Goal: Task Accomplishment & Management: Use online tool/utility

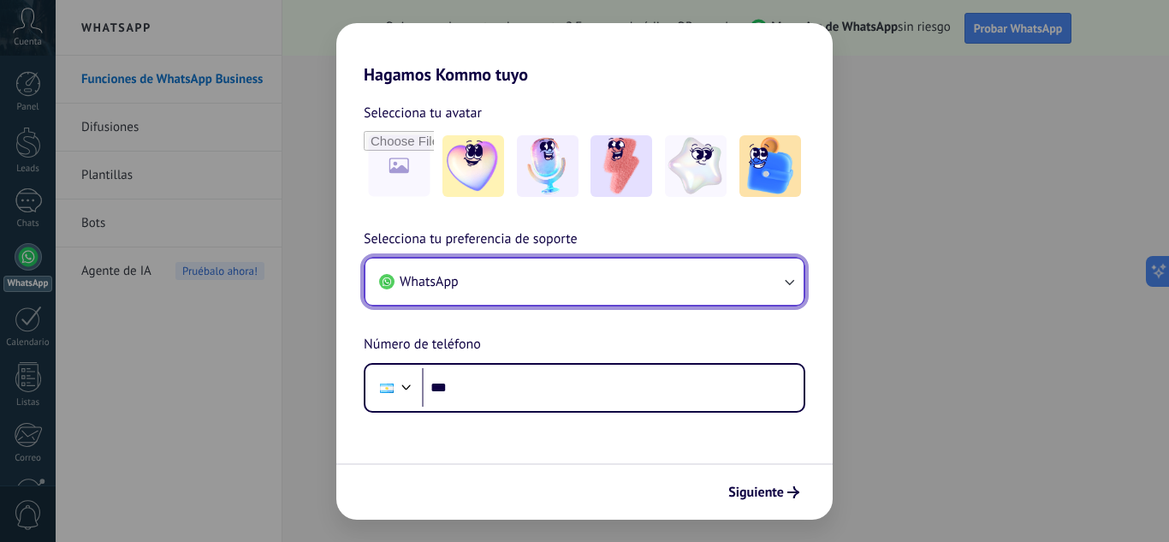
click at [525, 276] on button "WhatsApp" at bounding box center [584, 281] width 438 height 46
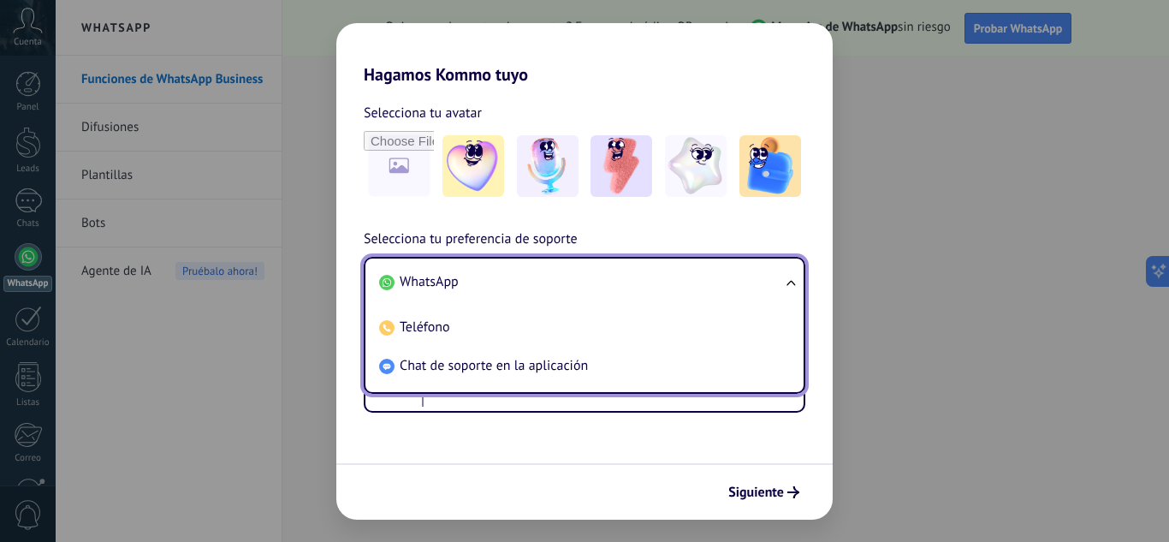
click at [449, 281] on span "WhatsApp" at bounding box center [429, 281] width 59 height 17
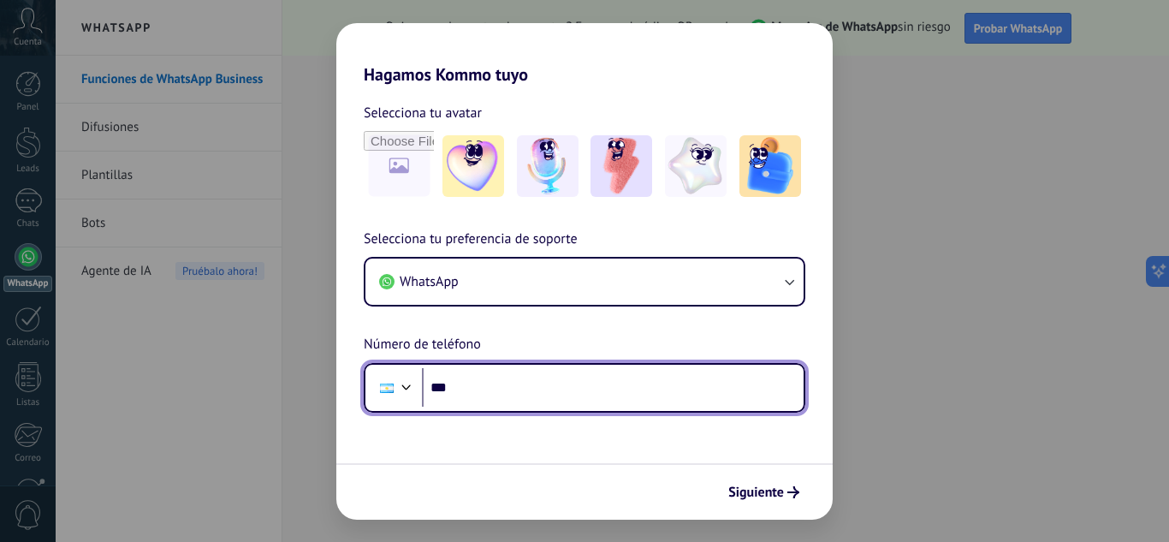
click at [529, 384] on input "***" at bounding box center [613, 387] width 382 height 39
type input "**********"
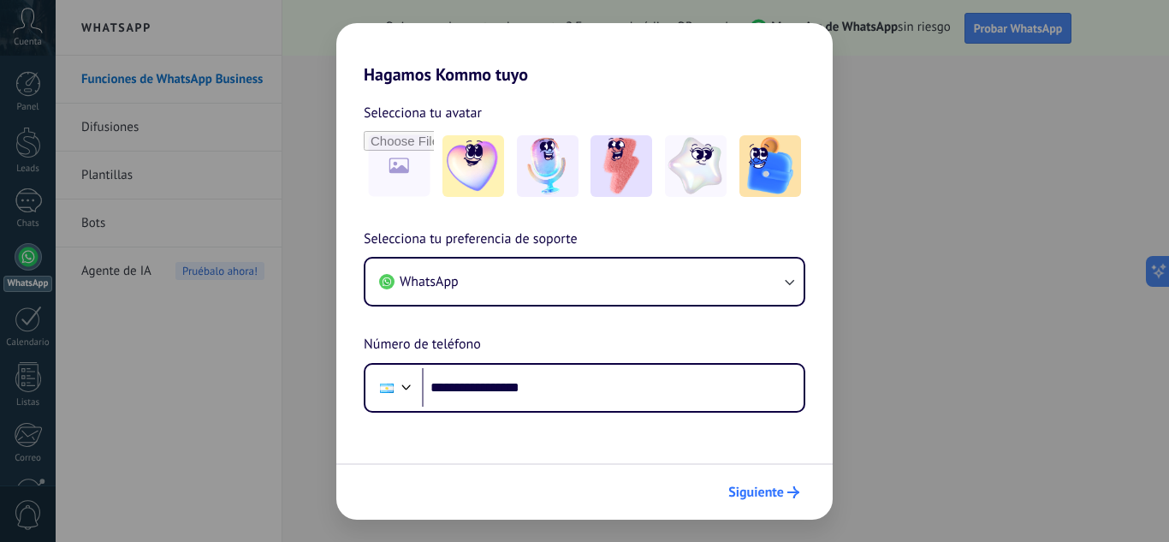
click at [782, 491] on span "Siguiente" at bounding box center [756, 492] width 56 height 12
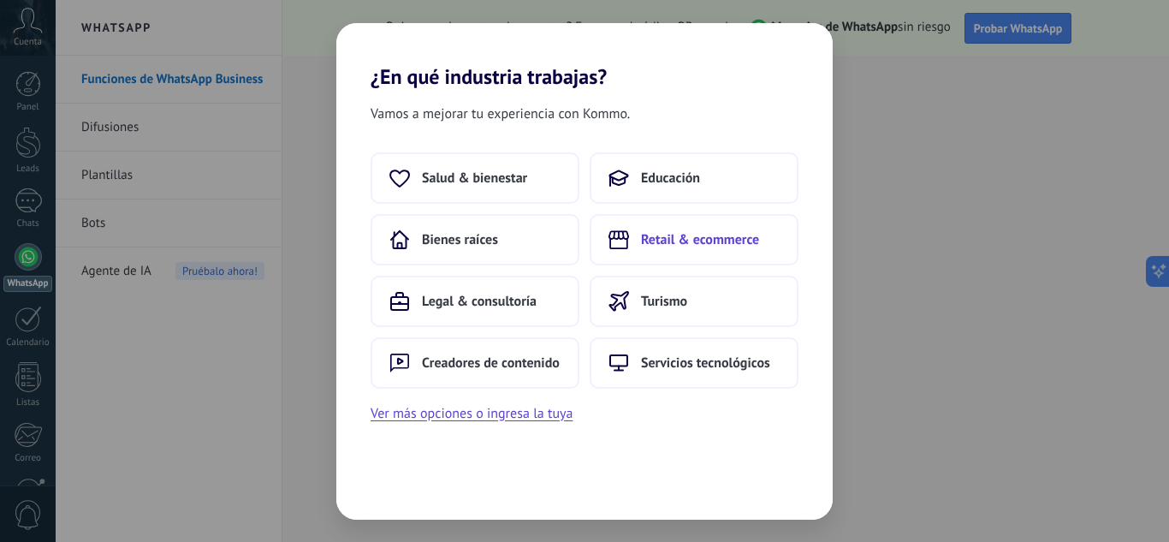
click at [680, 251] on button "Retail & ecommerce" at bounding box center [694, 239] width 209 height 51
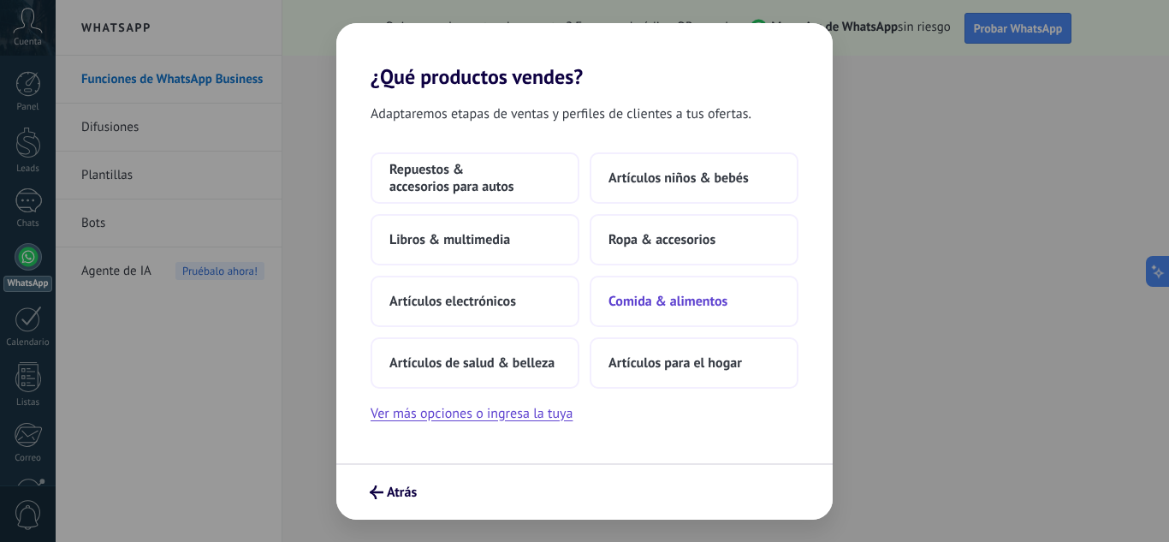
click at [651, 302] on span "Comida & alimentos" at bounding box center [667, 301] width 119 height 17
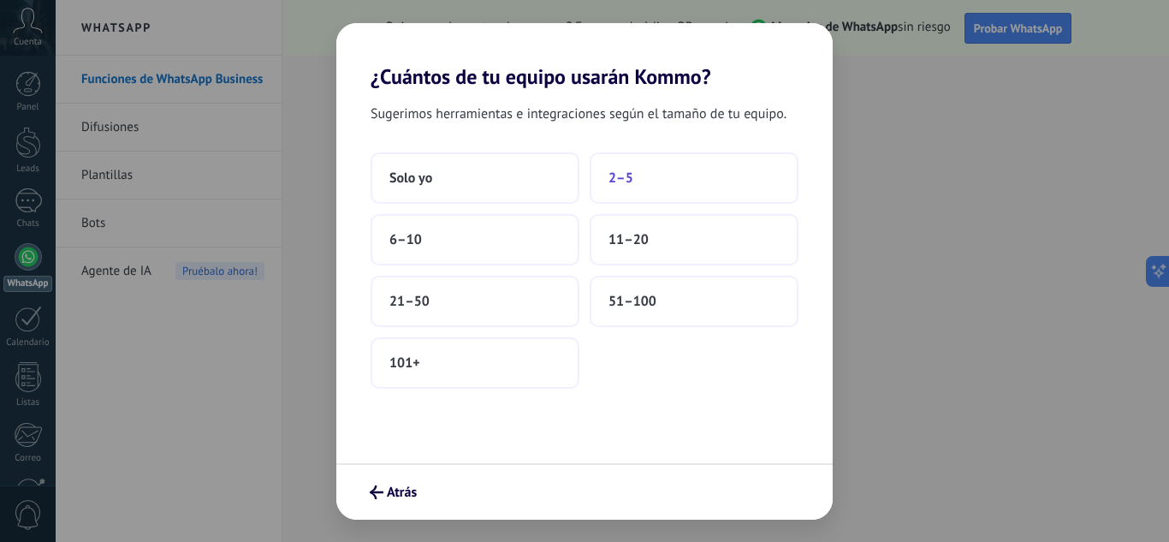
click at [656, 174] on button "2–5" at bounding box center [694, 177] width 209 height 51
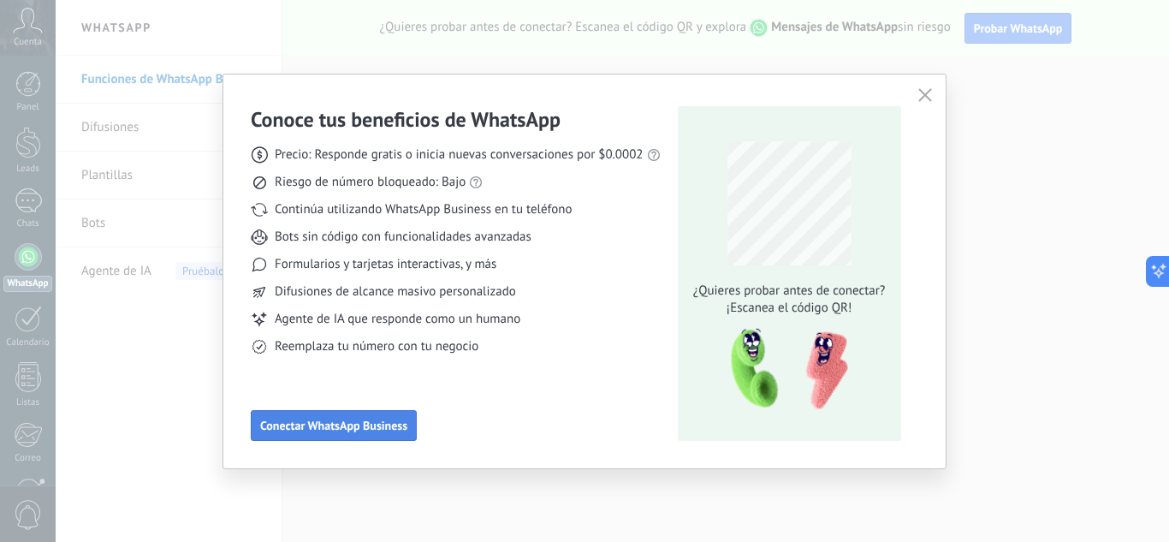
click at [339, 429] on span "Conectar WhatsApp Business" at bounding box center [333, 425] width 147 height 12
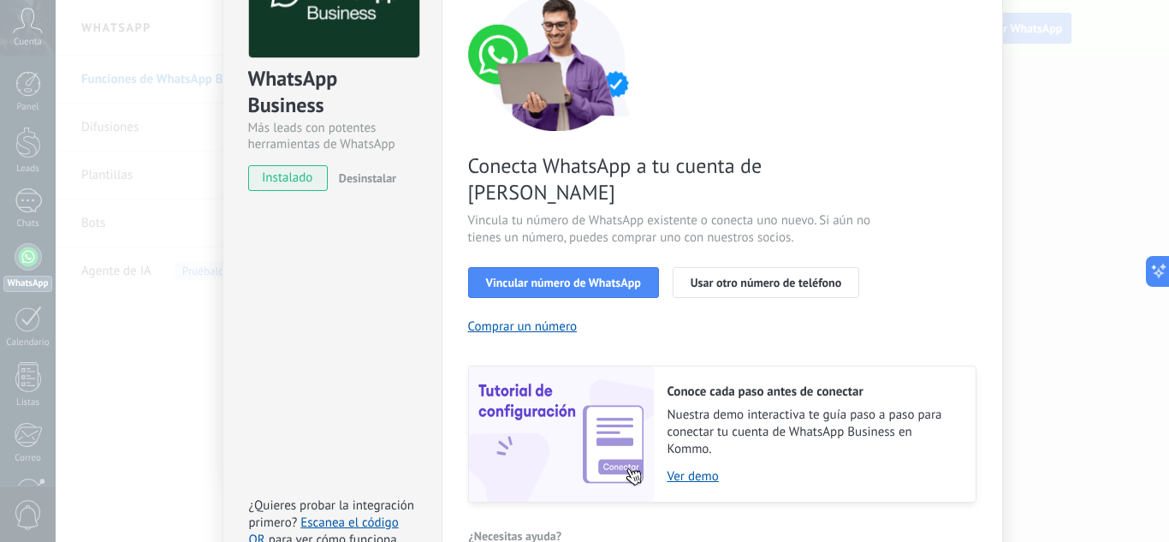
scroll to position [171, 0]
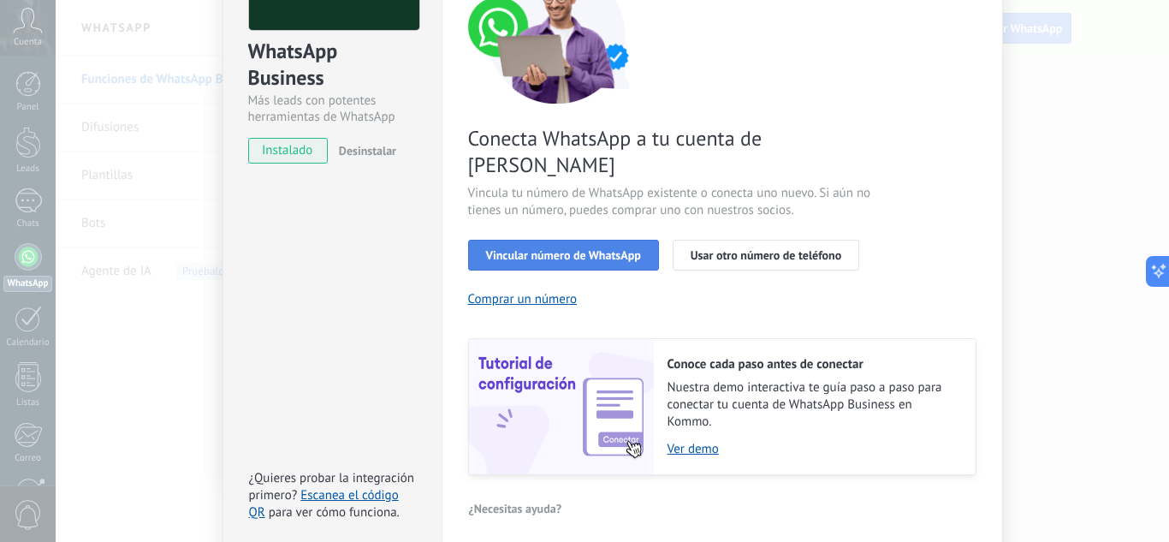
click at [592, 249] on span "Vincular número de WhatsApp" at bounding box center [563, 255] width 155 height 12
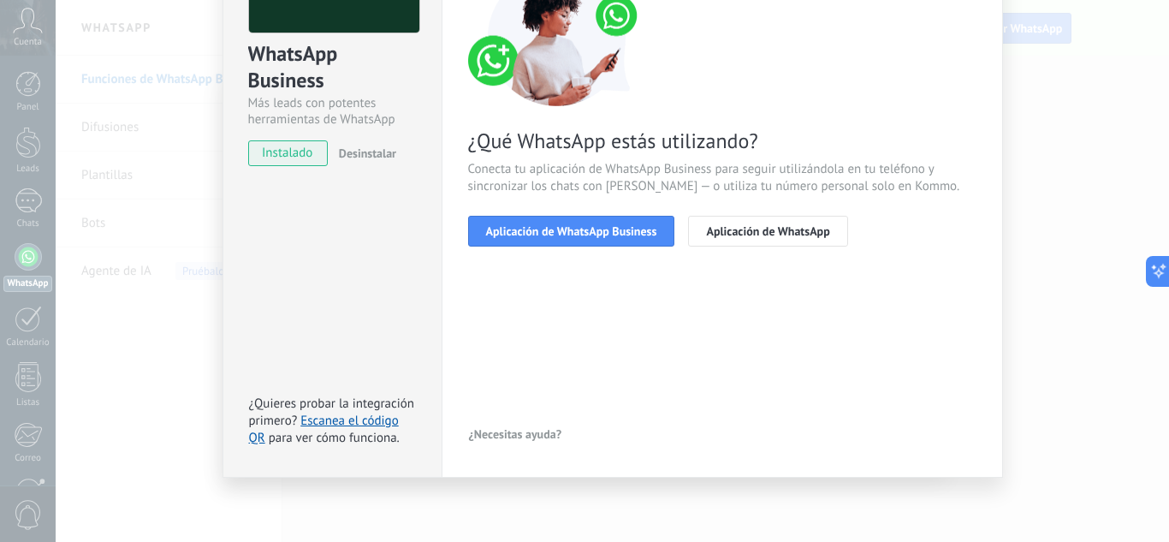
scroll to position [169, 0]
click at [735, 231] on span "Aplicación de WhatsApp" at bounding box center [767, 231] width 123 height 12
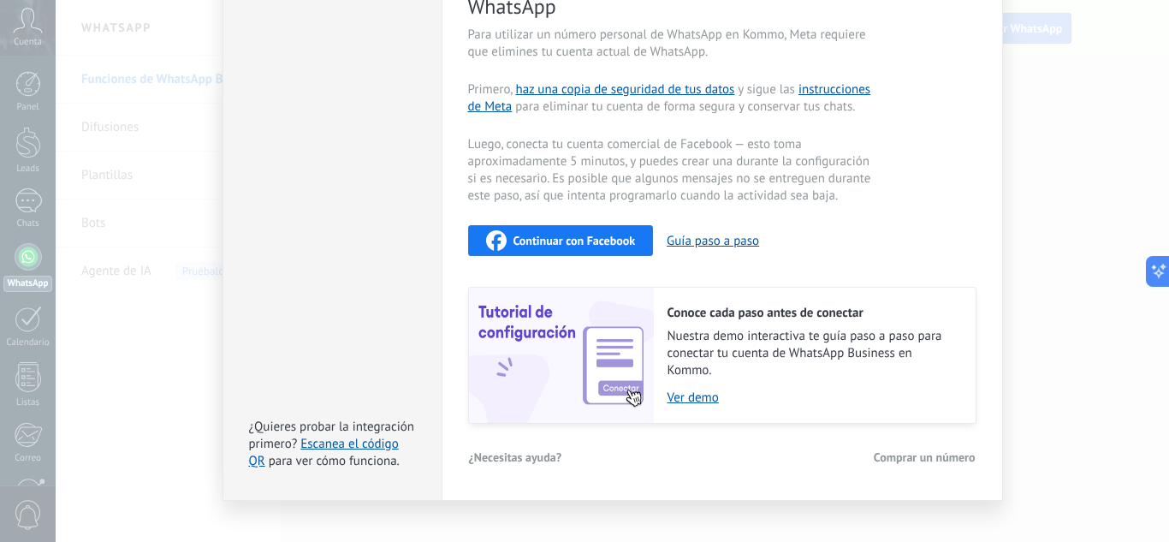
scroll to position [402, 0]
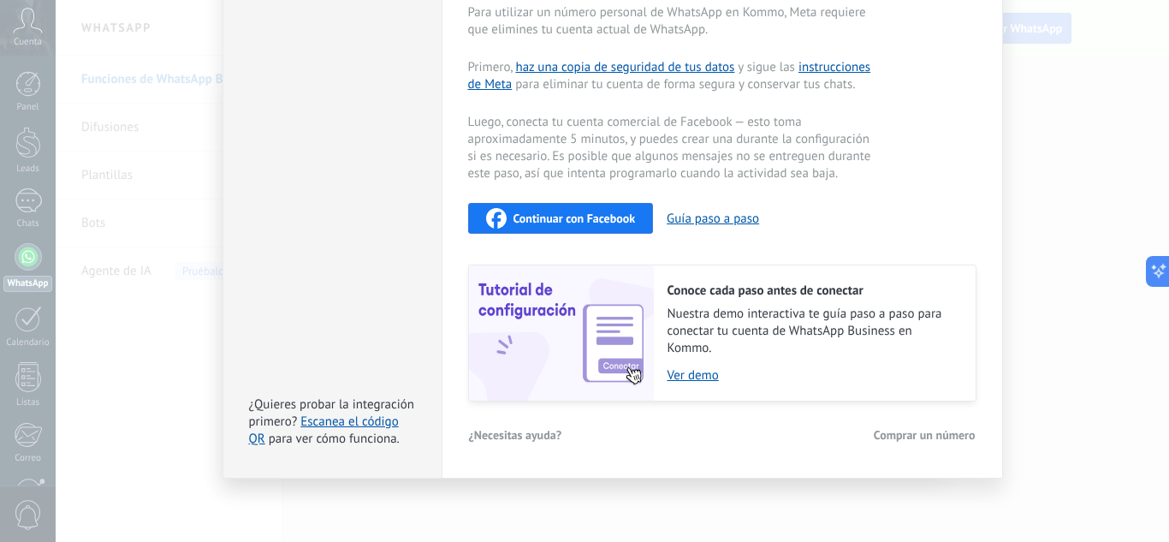
click at [908, 439] on span "Comprar un número" at bounding box center [925, 435] width 102 height 12
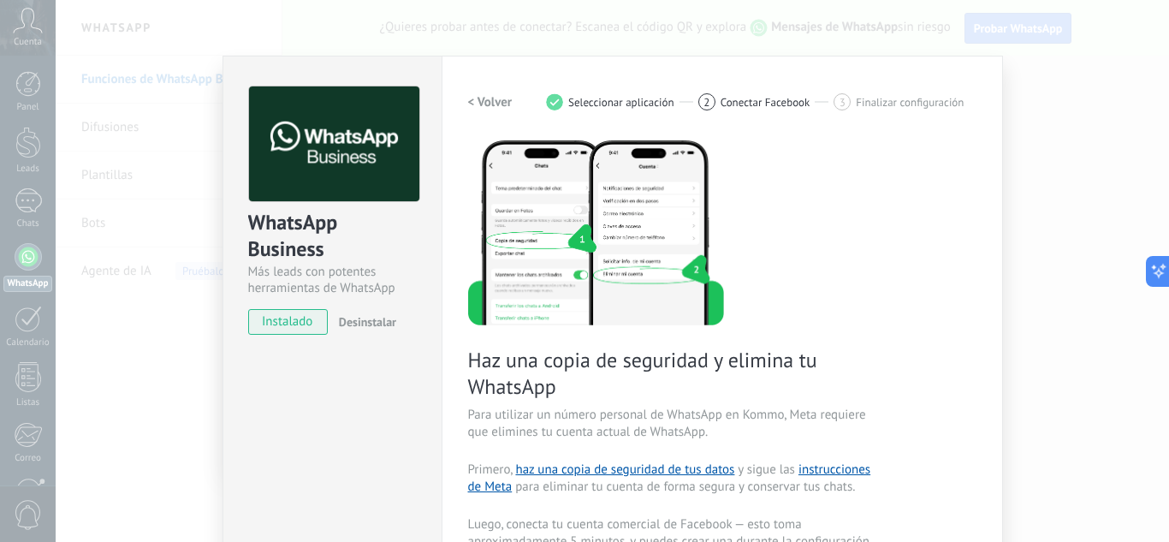
click at [741, 29] on div "WhatsApp Business Más leads con potentes herramientas de WhatsApp instalado Des…" at bounding box center [612, 271] width 1113 height 542
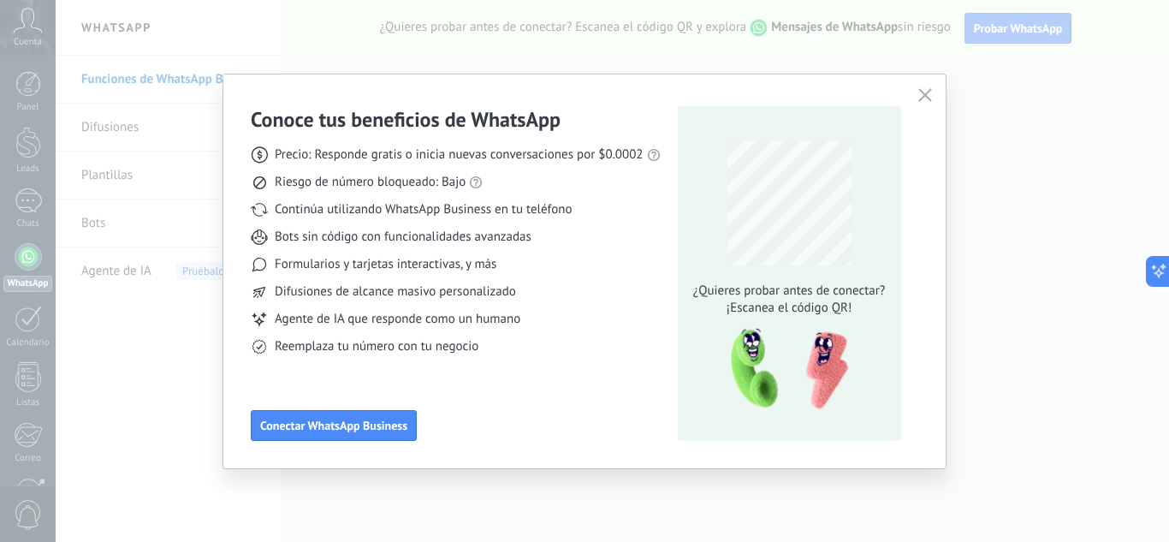
click at [929, 93] on icon "button" at bounding box center [925, 95] width 14 height 14
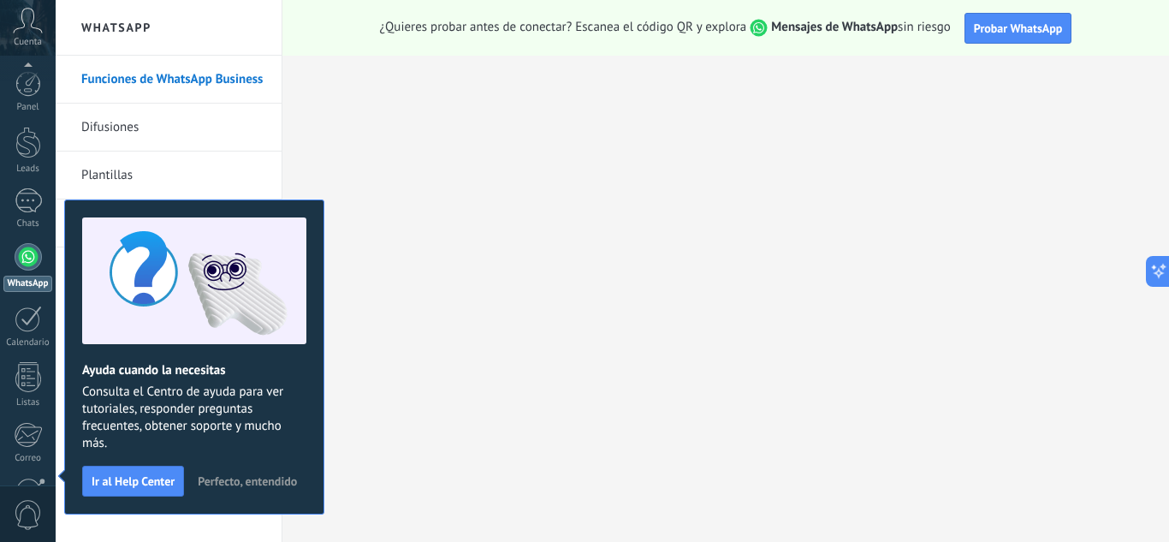
scroll to position [170, 0]
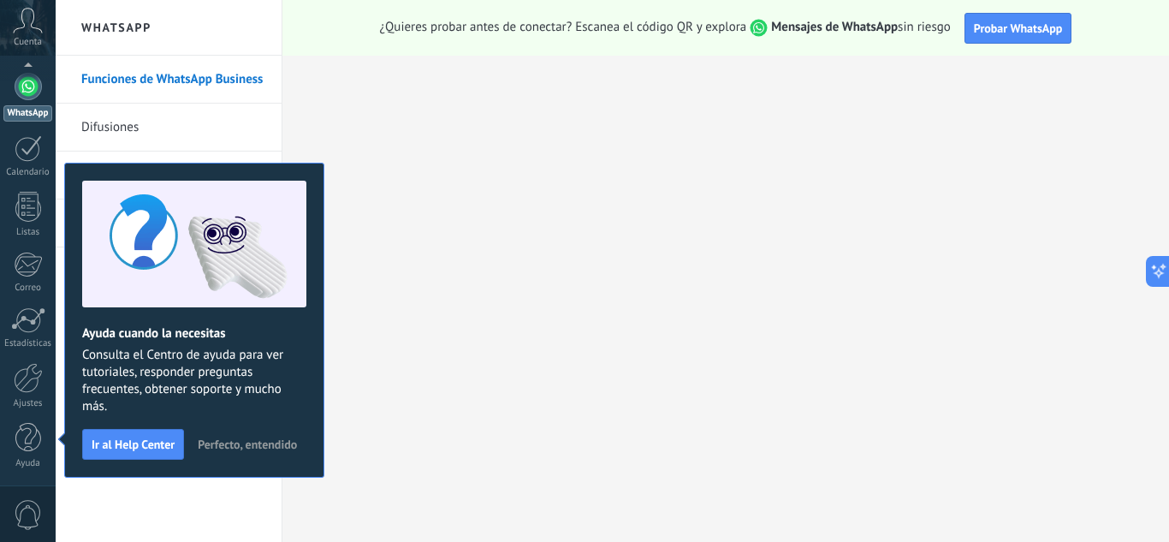
click at [217, 443] on span "Perfecto, entendido" at bounding box center [247, 444] width 99 height 12
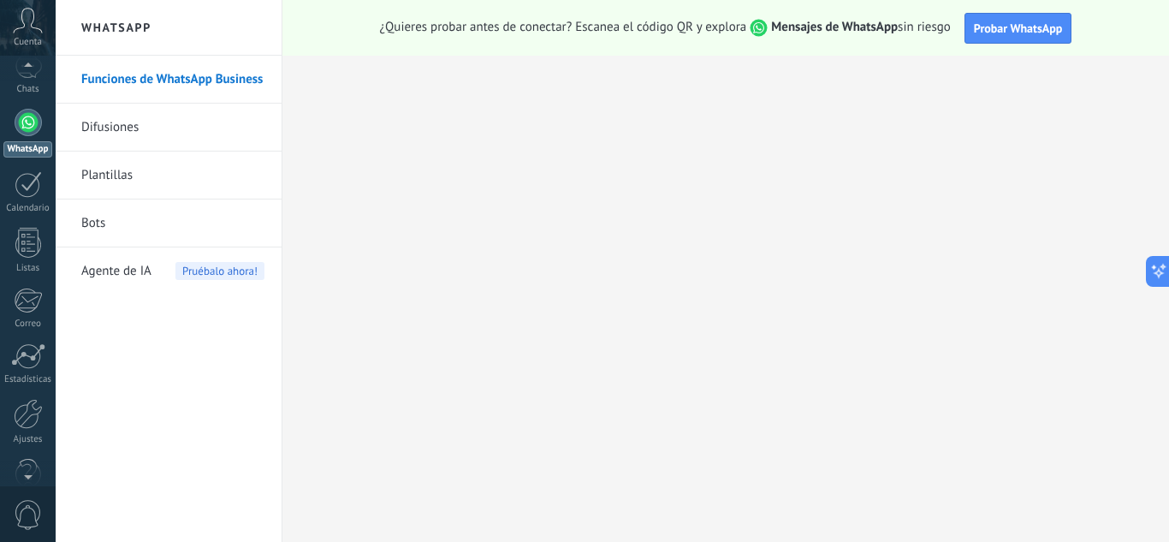
scroll to position [21, 0]
click at [22, 24] on icon at bounding box center [28, 21] width 30 height 26
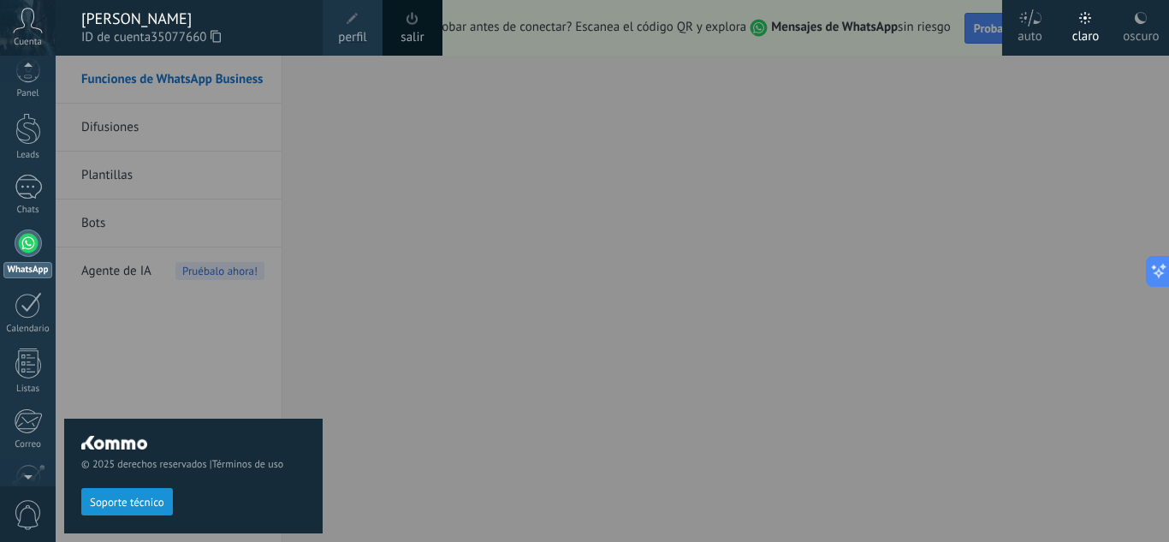
scroll to position [0, 0]
click at [19, 74] on div at bounding box center [28, 84] width 26 height 26
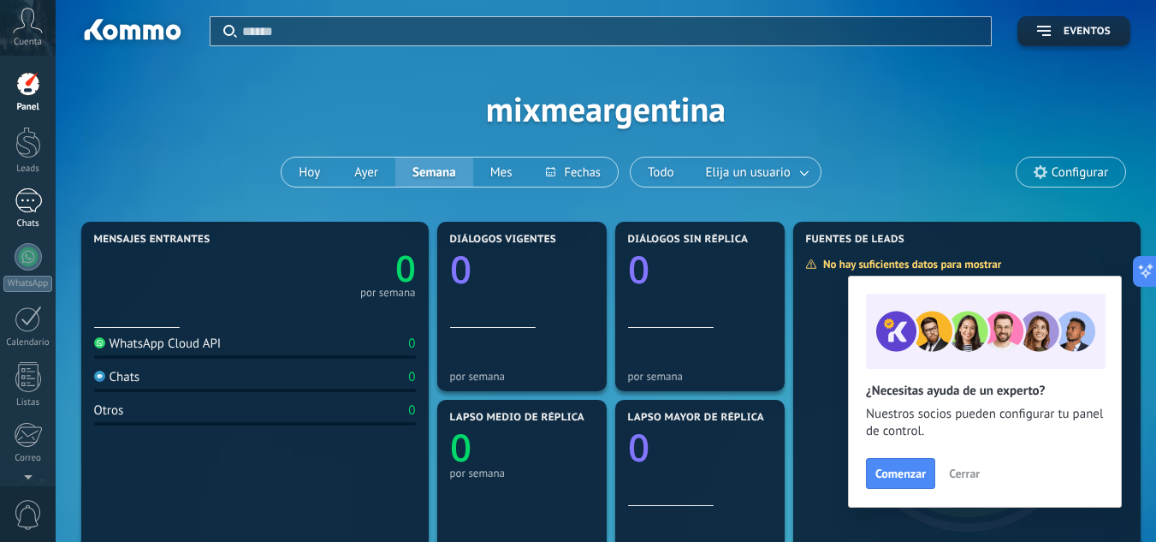
click at [27, 202] on div at bounding box center [28, 200] width 27 height 25
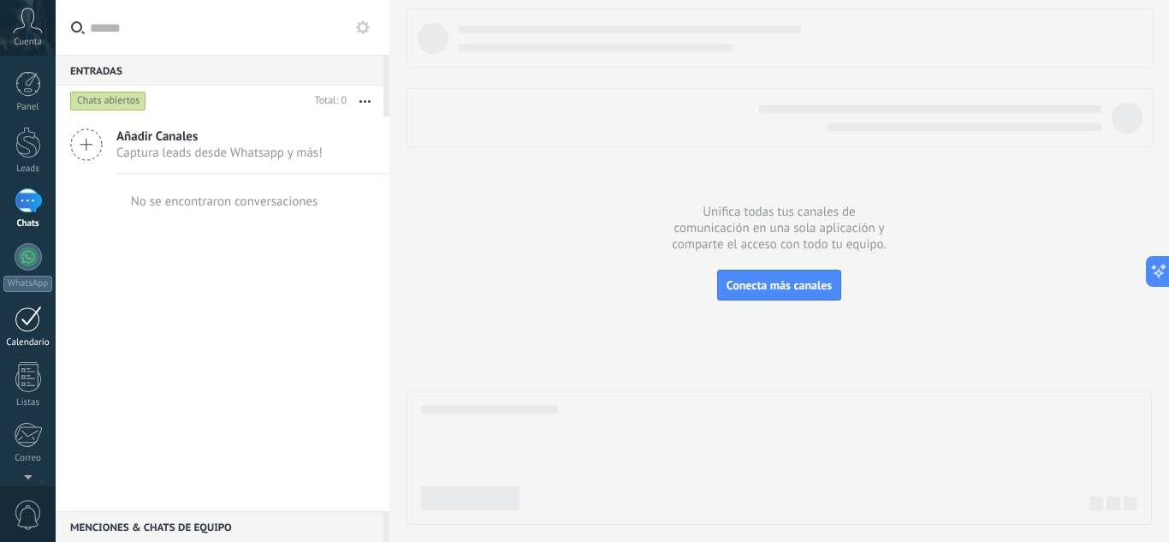
click at [16, 318] on div at bounding box center [28, 319] width 27 height 27
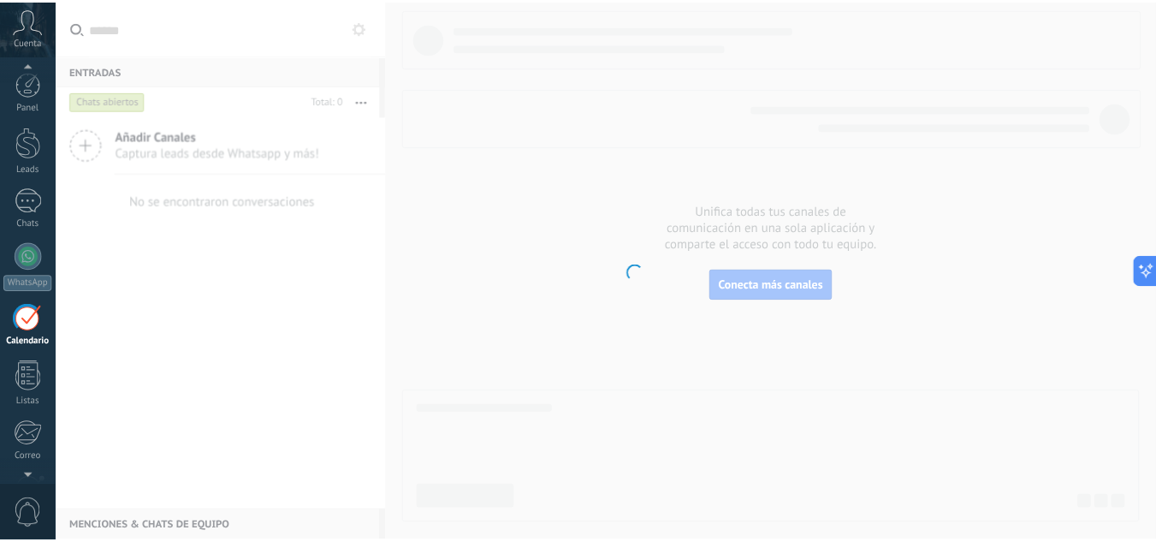
scroll to position [170, 0]
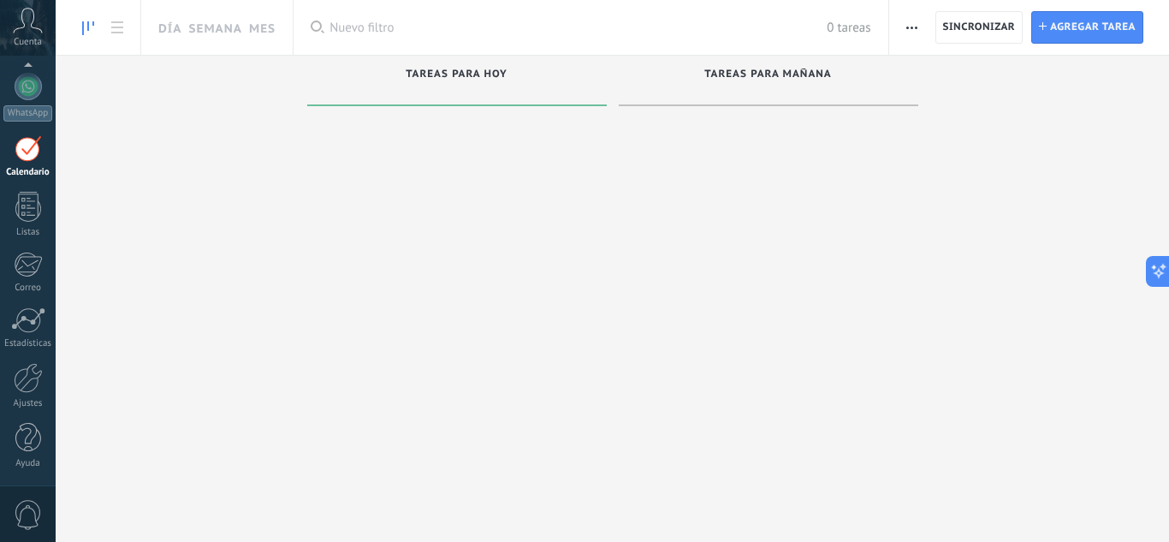
click at [35, 502] on span "0" at bounding box center [28, 515] width 29 height 30
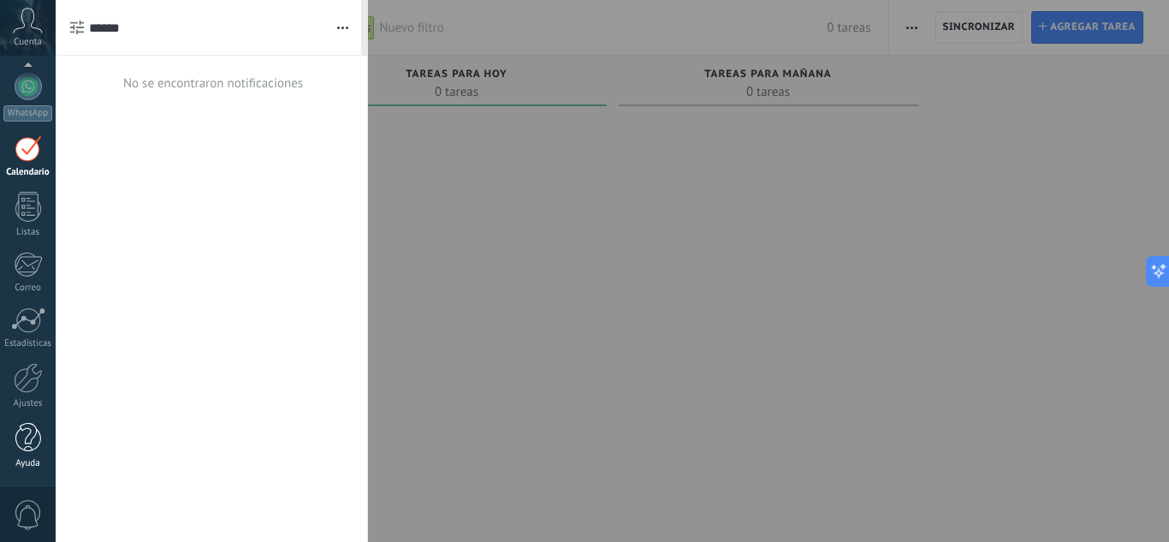
click at [25, 447] on div at bounding box center [28, 438] width 26 height 30
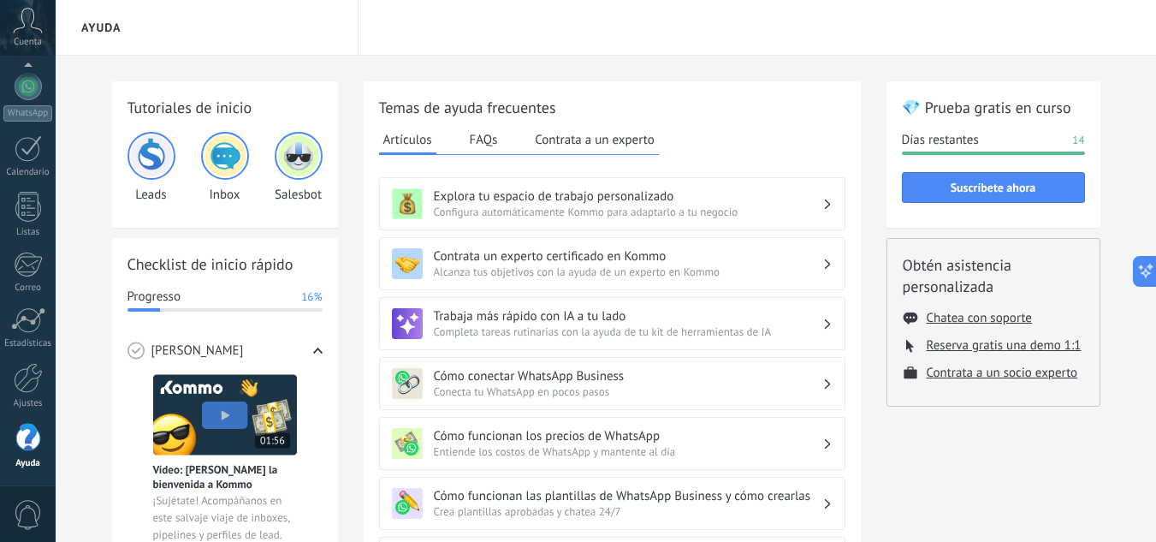
click at [551, 385] on span "Conecta tu WhatsApp en pocos pasos" at bounding box center [628, 391] width 389 height 15
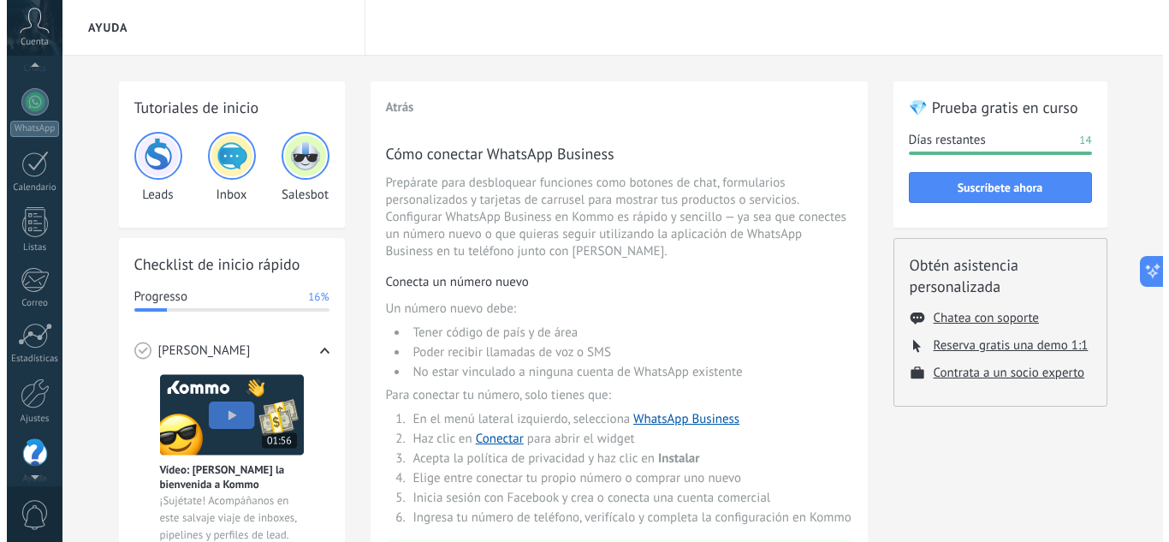
scroll to position [111, 0]
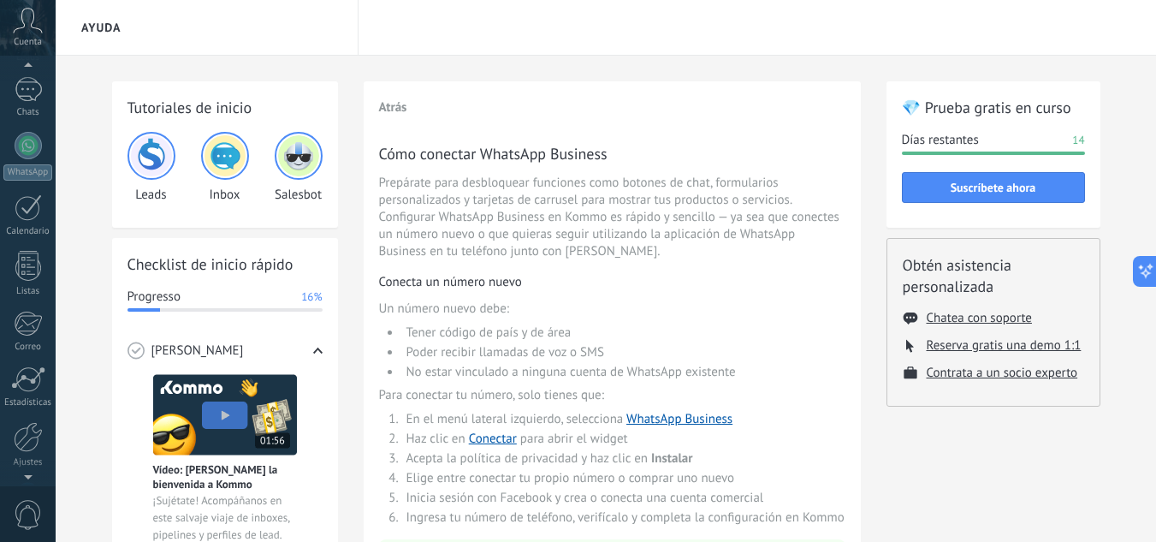
click at [22, 34] on div "Cuenta" at bounding box center [28, 28] width 56 height 56
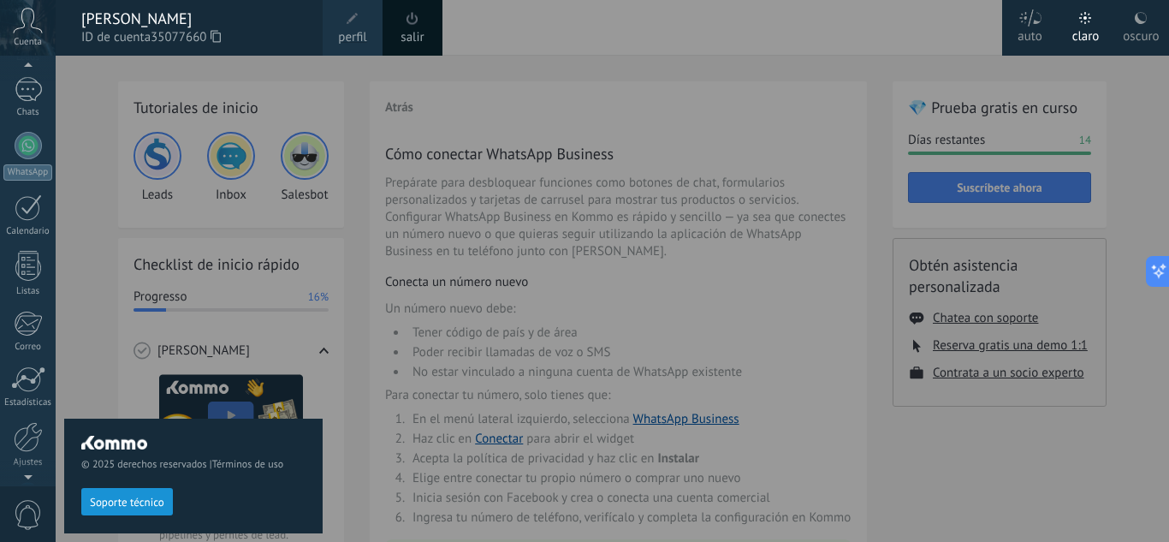
scroll to position [170, 0]
